Goal: Information Seeking & Learning: Learn about a topic

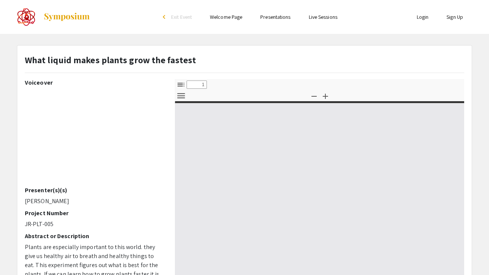
select select "custom"
type input "0"
select select "custom"
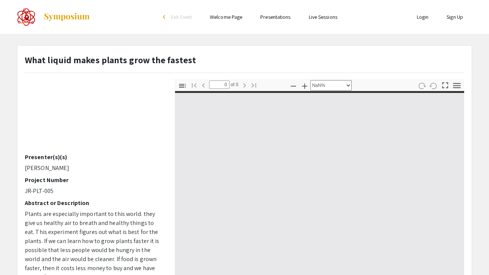
scroll to position [67, 0]
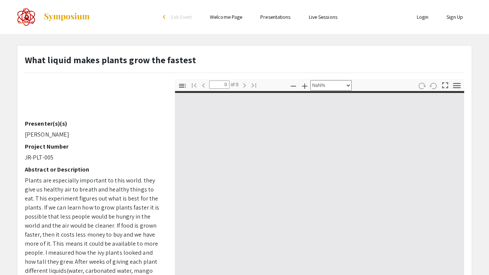
type input "1"
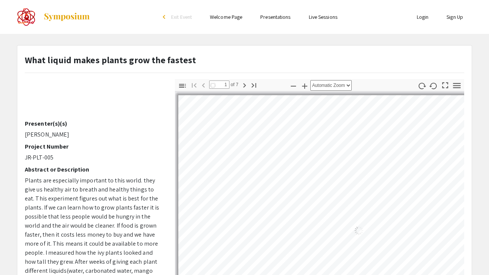
select select "auto"
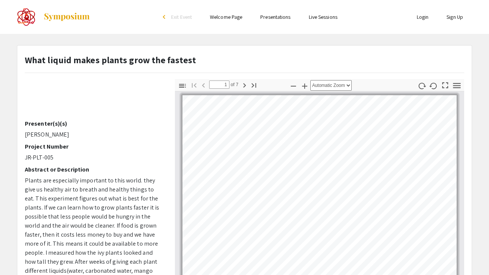
scroll to position [0, 0]
click at [0, 85] on app-presentation "What liquid makes plants grow the fastest Voiceover Presenter(s)(s) [PERSON_NAM…" at bounding box center [244, 235] width 489 height 380
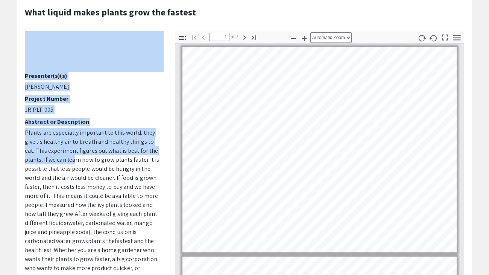
scroll to position [83, 0]
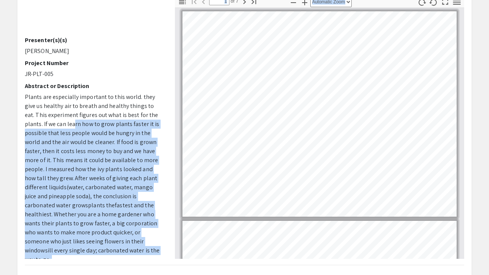
click at [342, 254] on div "Voiceover Presenter(s)(s) [PERSON_NAME] Project Number JR-PLT-005 Abstract or D…" at bounding box center [244, 126] width 450 height 263
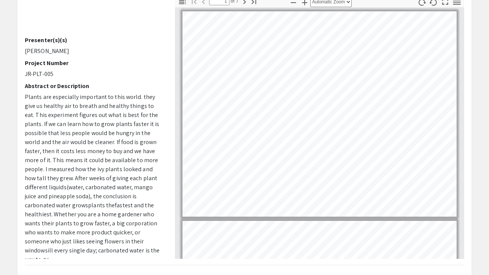
click at [19, 79] on div "Voiceover Presenter(s)(s) [PERSON_NAME] Project Number JR-PLT-005 Abstract or D…" at bounding box center [94, 126] width 150 height 263
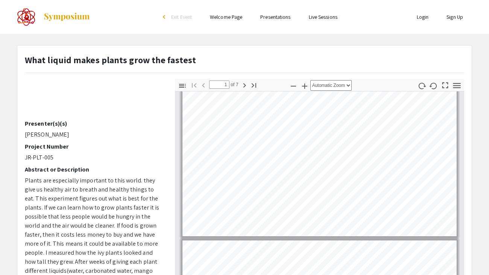
scroll to position [78, 0]
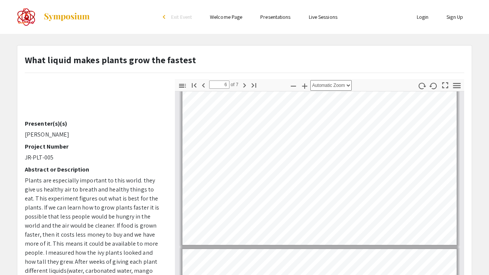
type input "7"
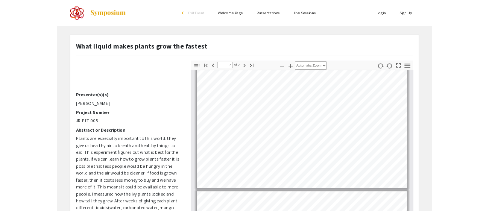
scroll to position [1215, 0]
